Goal: Transaction & Acquisition: Download file/media

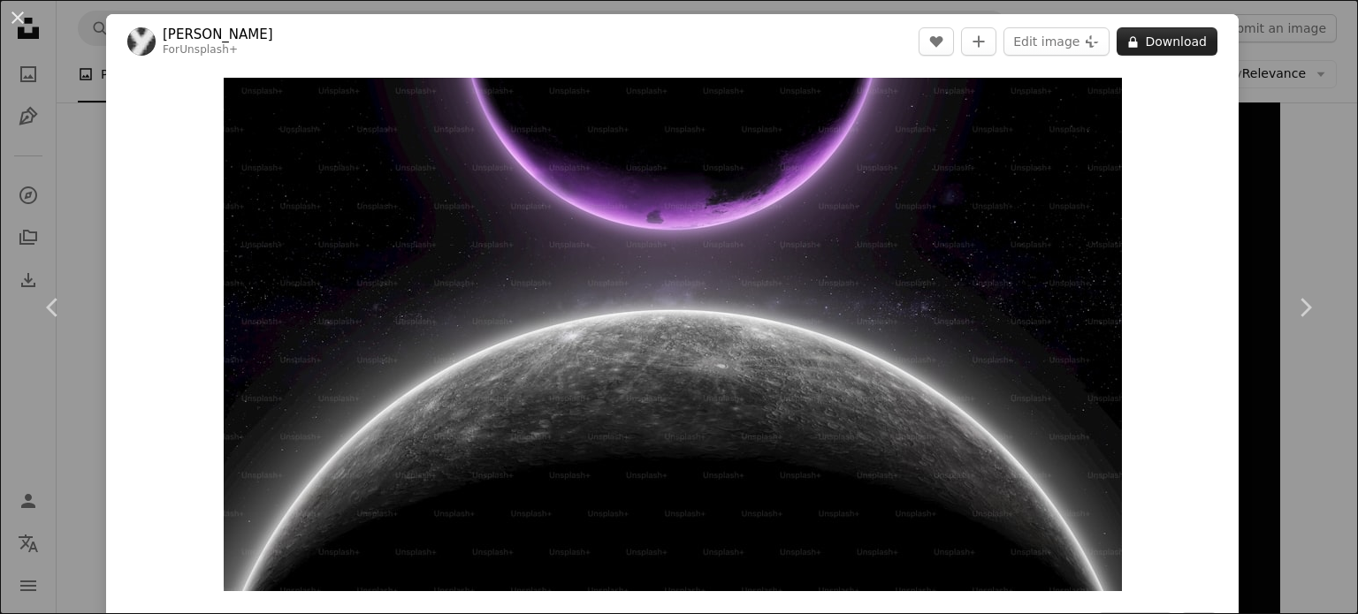
scroll to position [14618, 0]
